Goal: Information Seeking & Learning: Learn about a topic

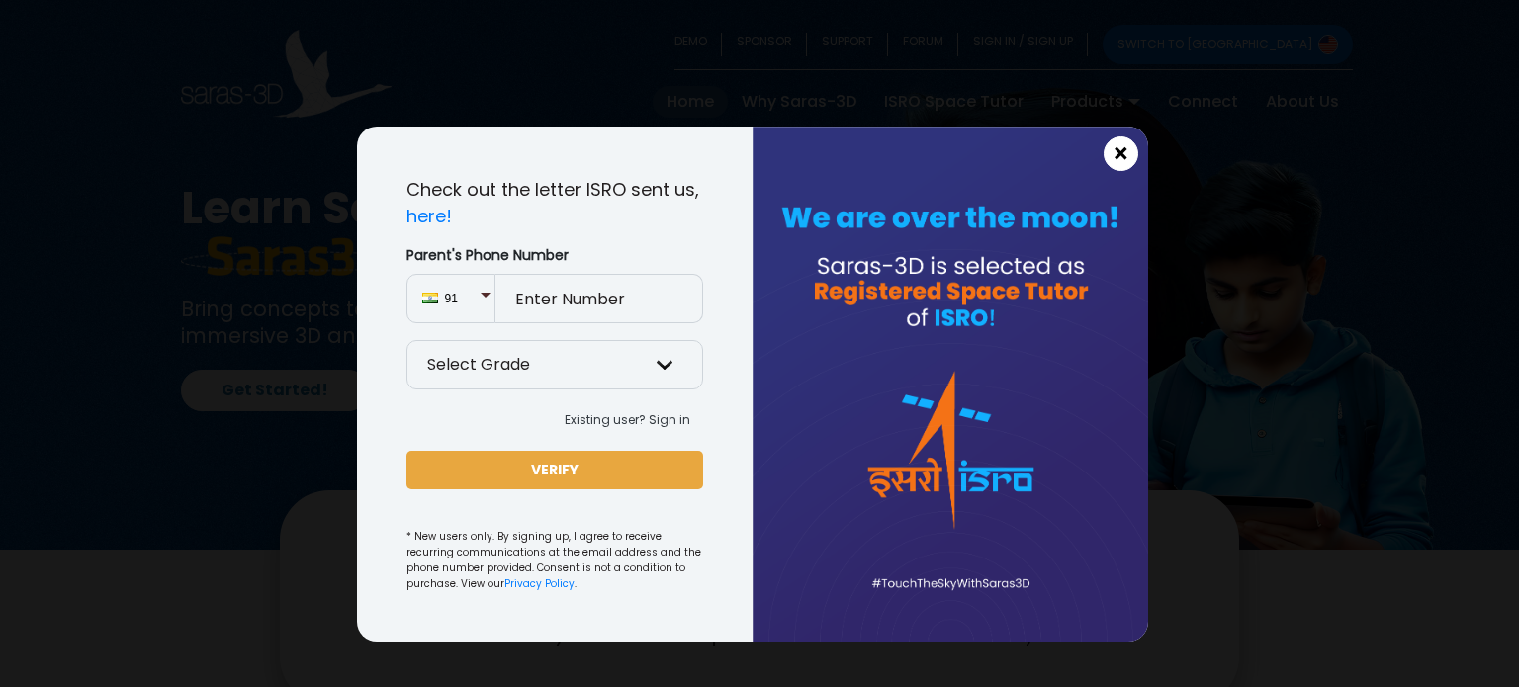
click at [1121, 145] on span "×" at bounding box center [1121, 154] width 17 height 26
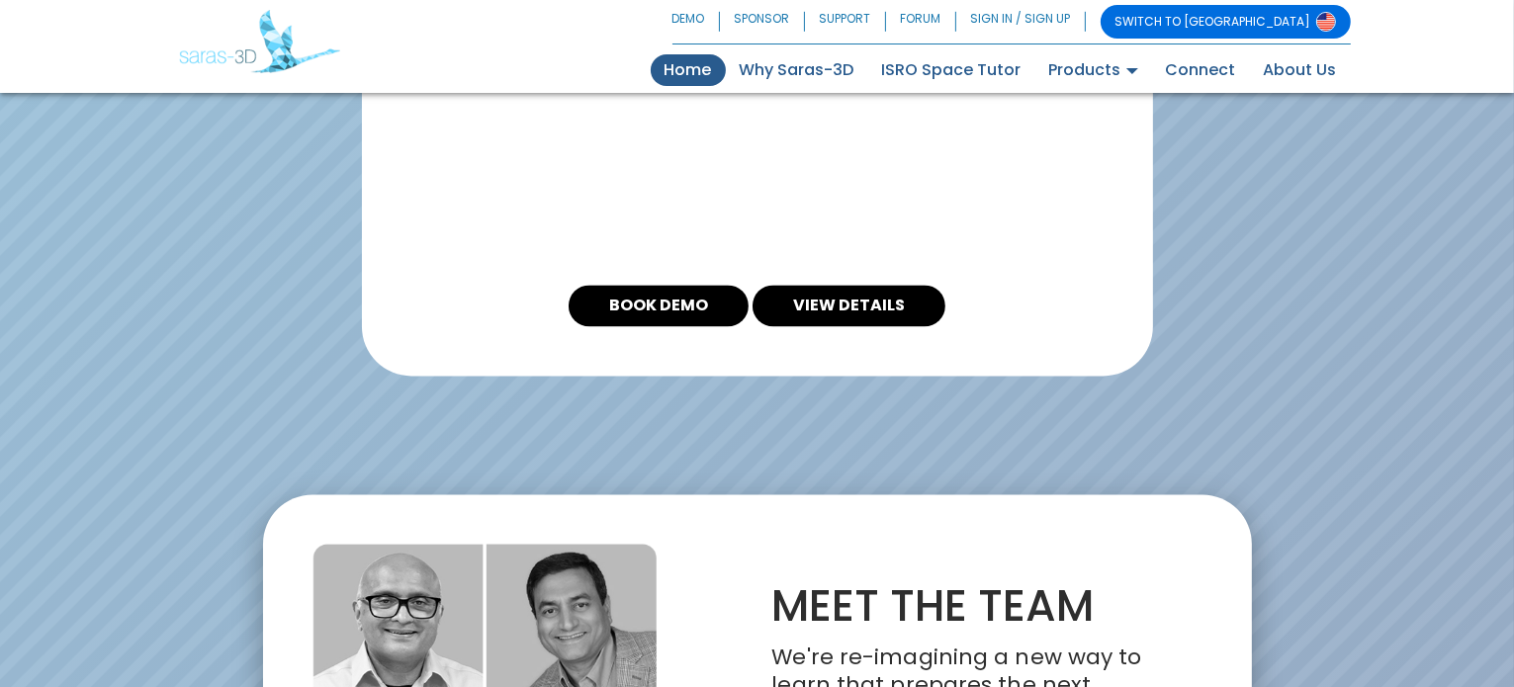
scroll to position [4563, 0]
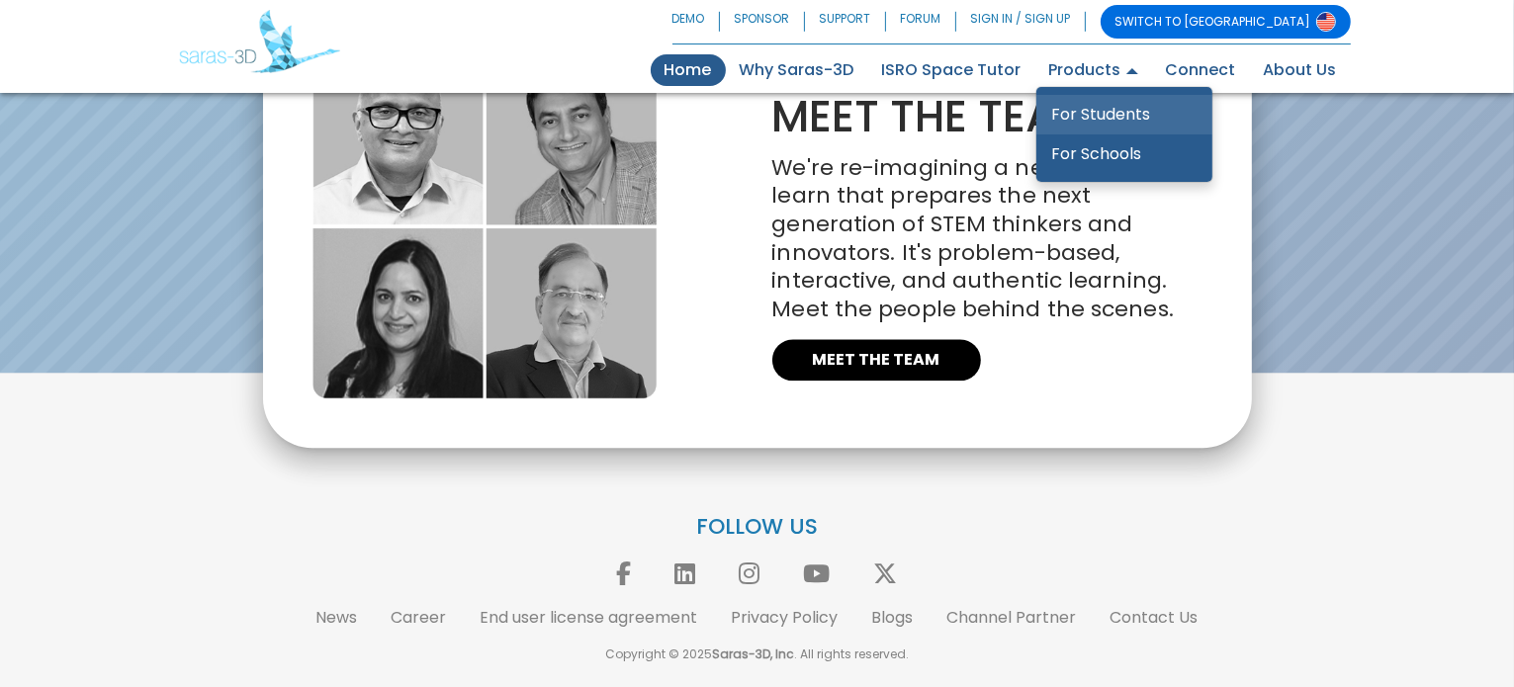
click at [1119, 113] on link "For Students" at bounding box center [1124, 115] width 176 height 40
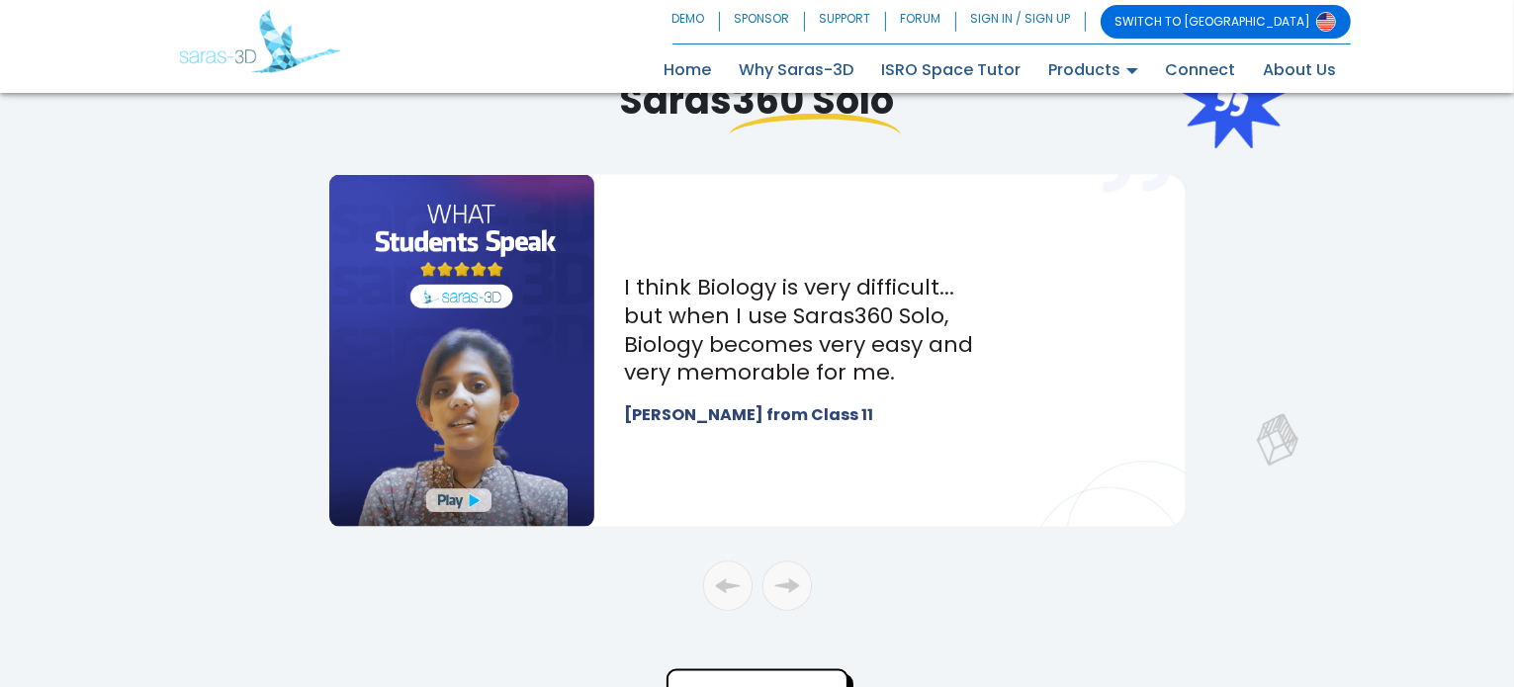
scroll to position [6321, 0]
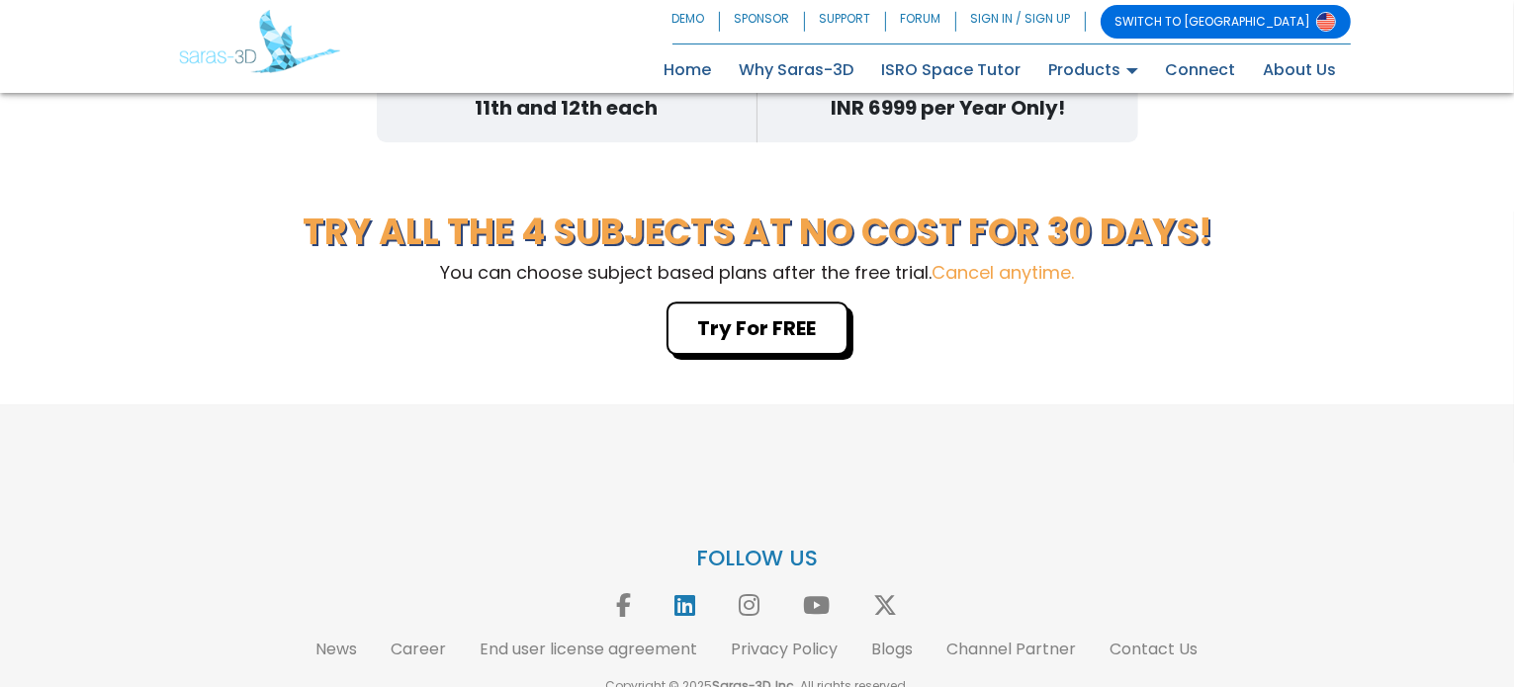
click at [694, 593] on icon at bounding box center [686, 605] width 41 height 24
click at [898, 638] on link "Blogs" at bounding box center [893, 649] width 42 height 23
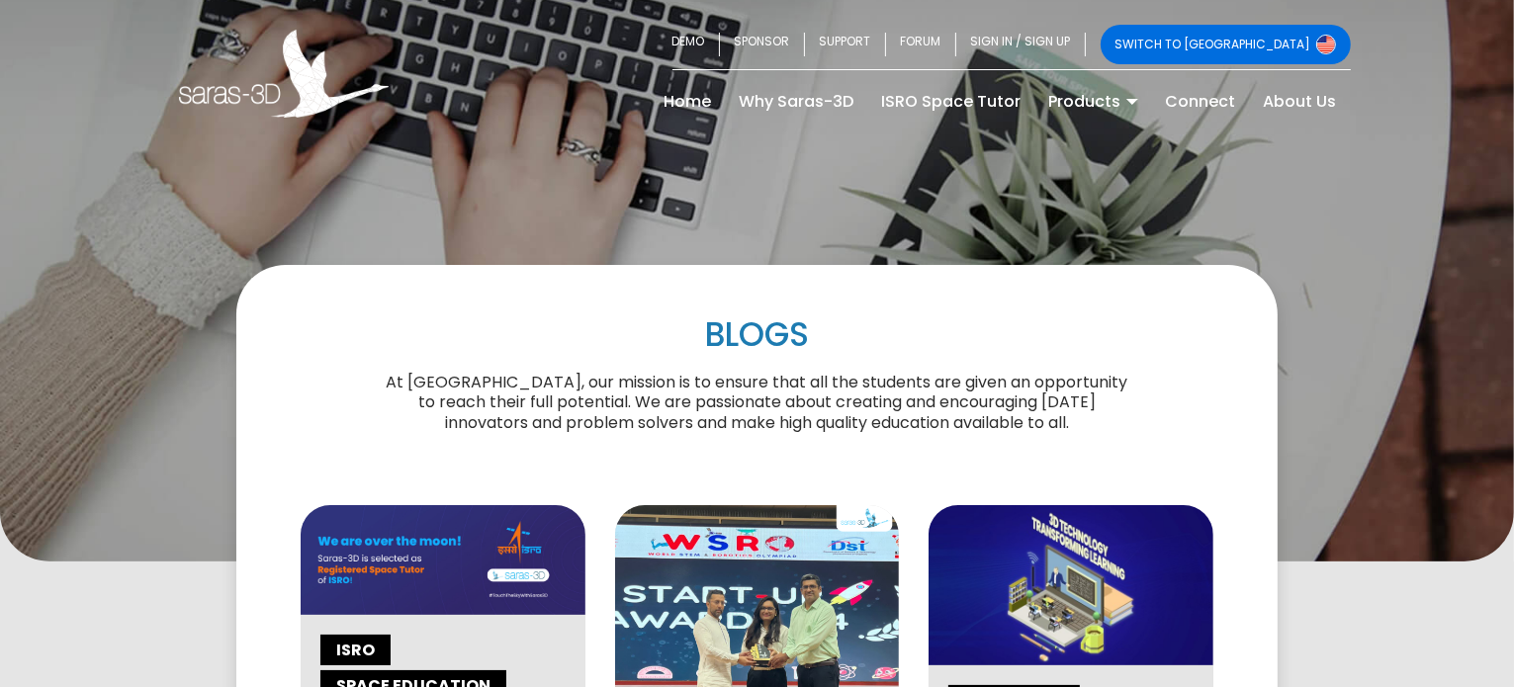
scroll to position [396, 0]
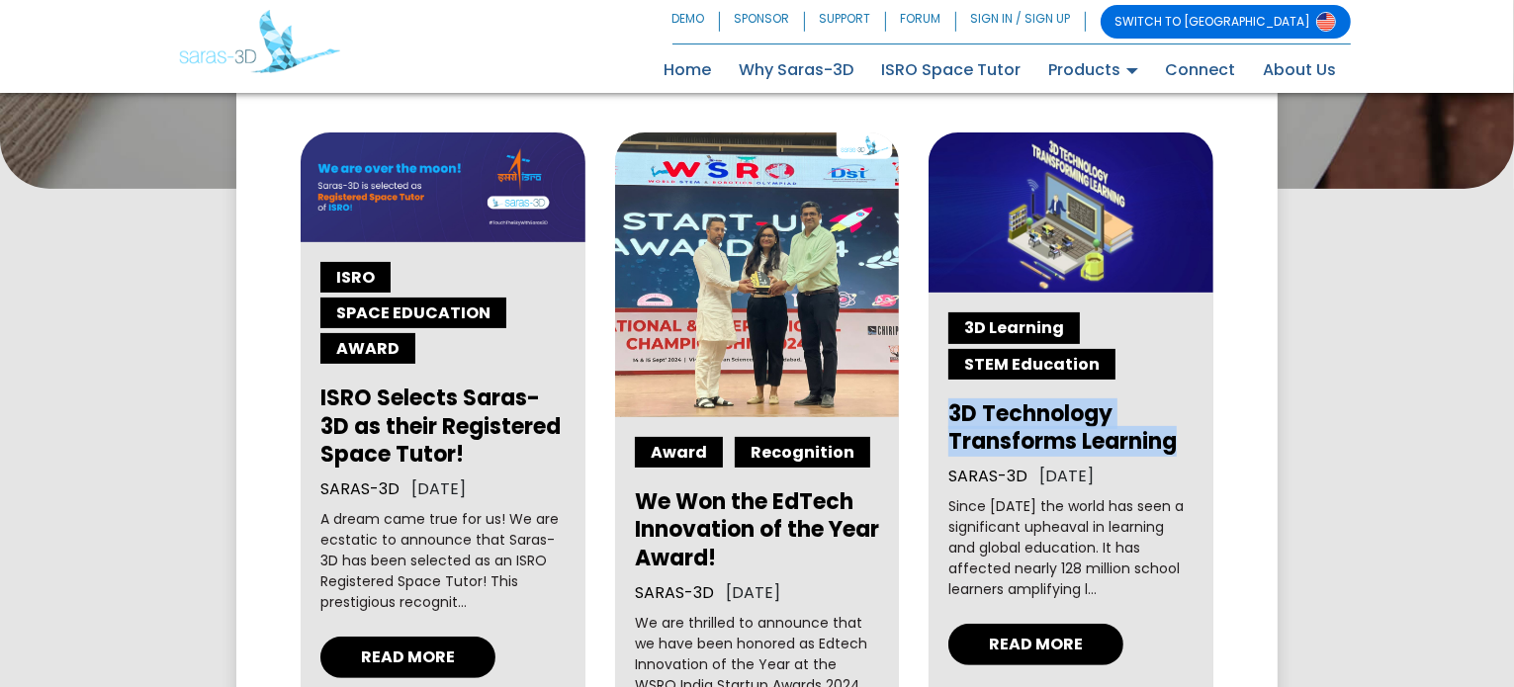
drag, startPoint x: 940, startPoint y: 407, endPoint x: 1196, endPoint y: 446, distance: 259.0
click at [1196, 446] on div "3D Learning STEM Education 3D Technology Transforms Learning SARAS-3D JUNE 03, …" at bounding box center [1071, 547] width 285 height 508
copy h2 "3D Technology Transforms Learning"
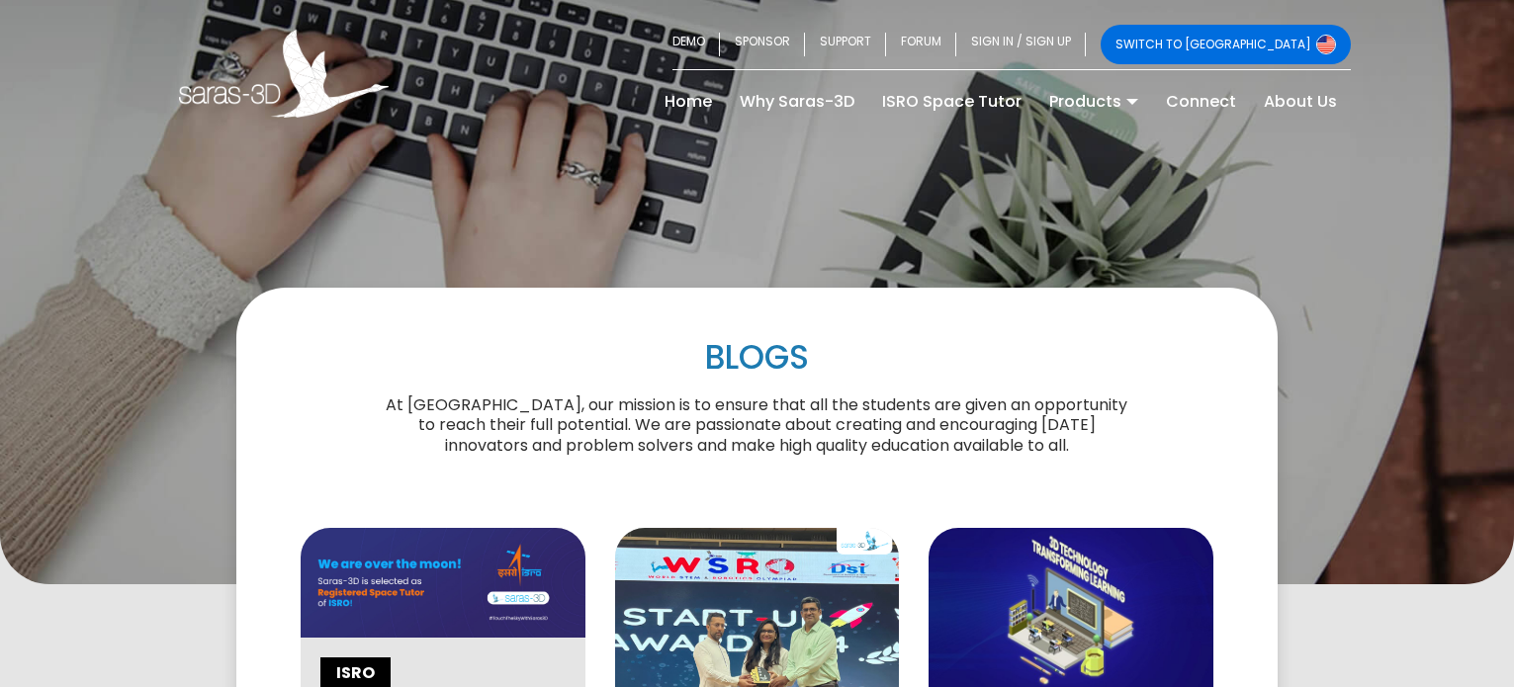
scroll to position [396, 0]
